Goal: Find specific page/section: Find specific page/section

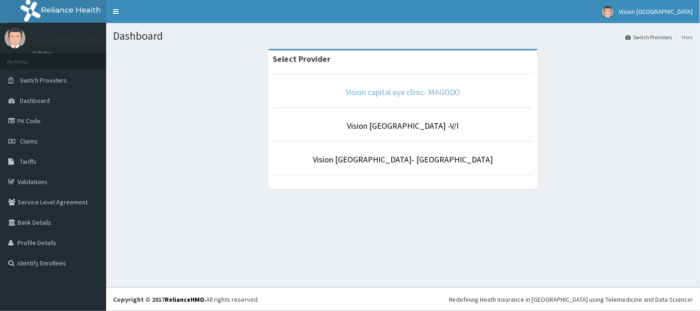
click at [412, 93] on link "Vision capital eye clinic- MAGODO" at bounding box center [403, 92] width 115 height 11
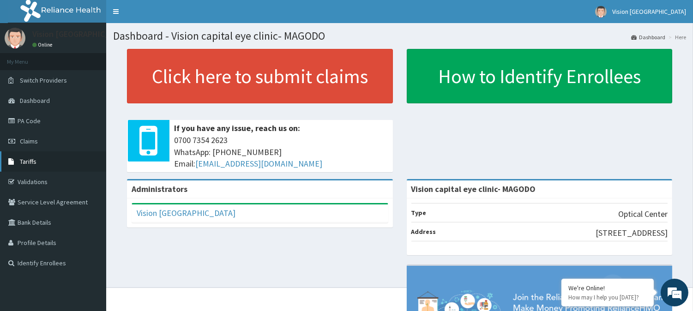
click at [29, 162] on span "Tariffs" at bounding box center [28, 161] width 17 height 8
click at [29, 120] on link "PA Code" at bounding box center [53, 121] width 106 height 20
